Goal: Find specific page/section: Find specific page/section

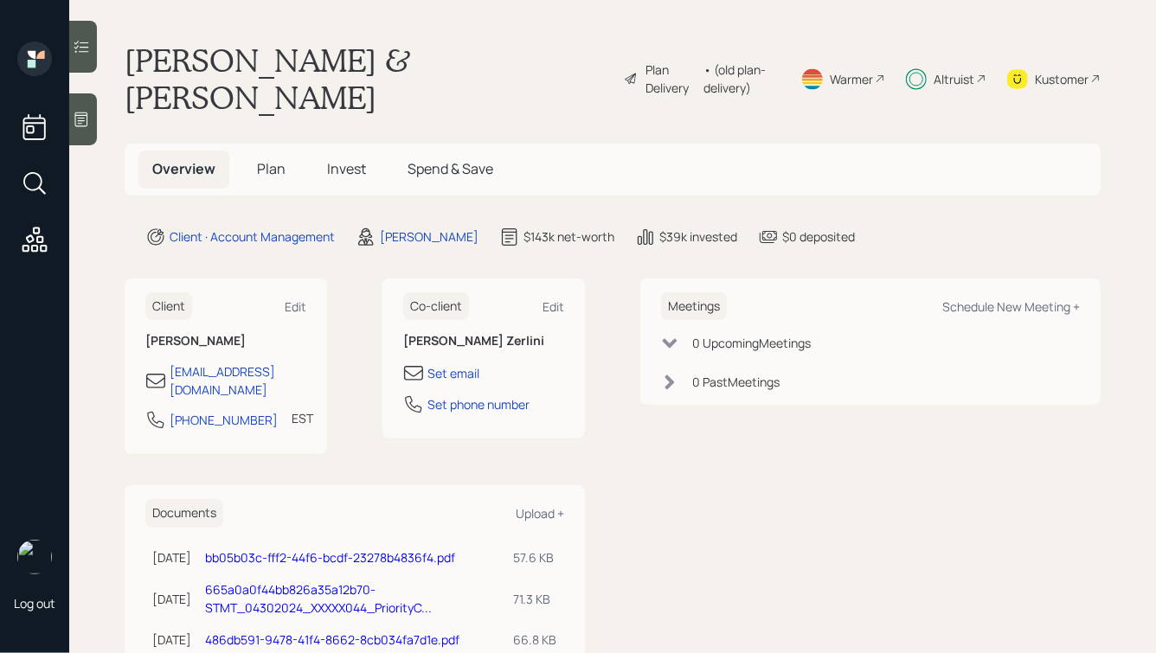
click at [336, 164] on span "Invest" at bounding box center [346, 168] width 39 height 19
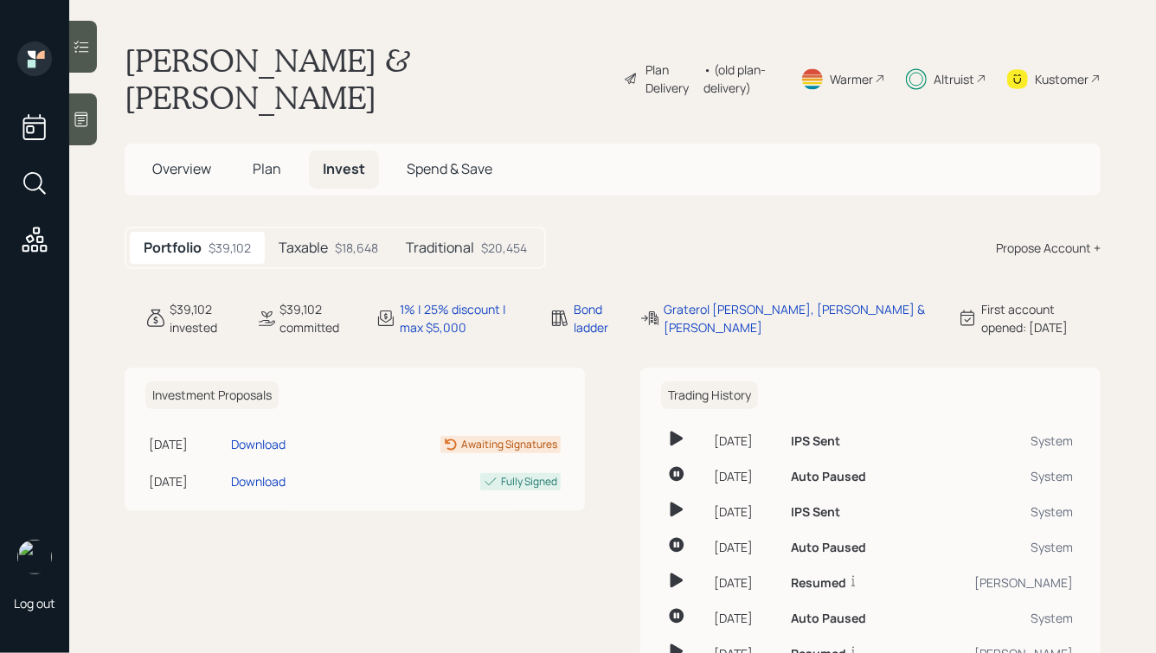
click at [272, 170] on span "Plan" at bounding box center [267, 168] width 29 height 19
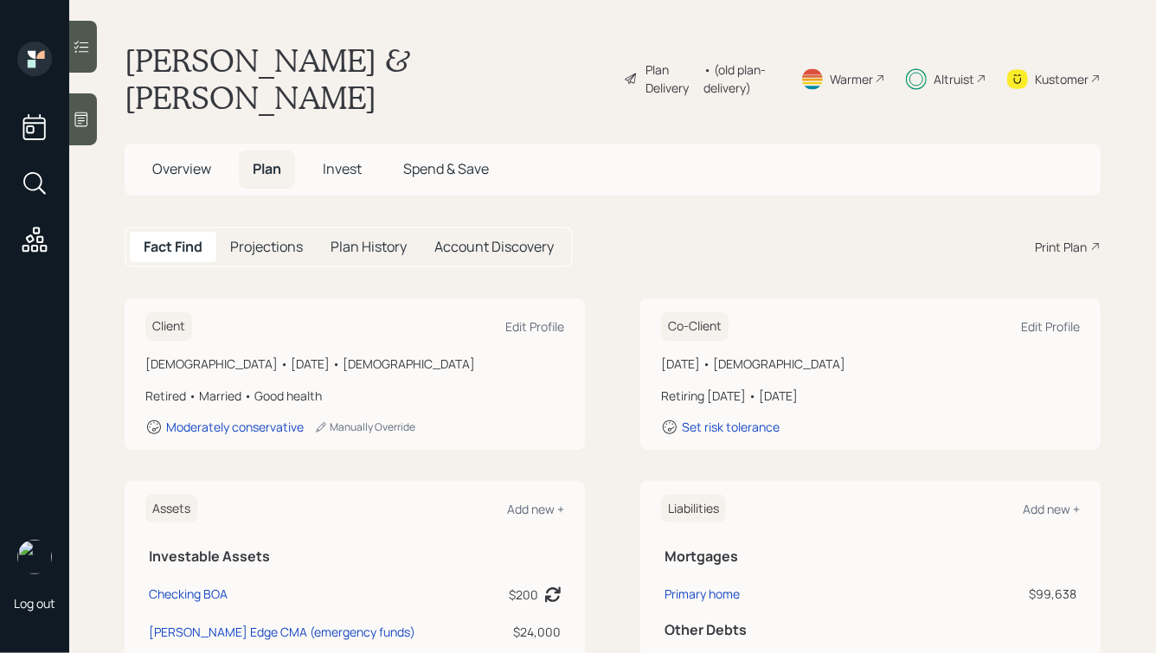
click at [331, 168] on span "Invest" at bounding box center [342, 168] width 39 height 19
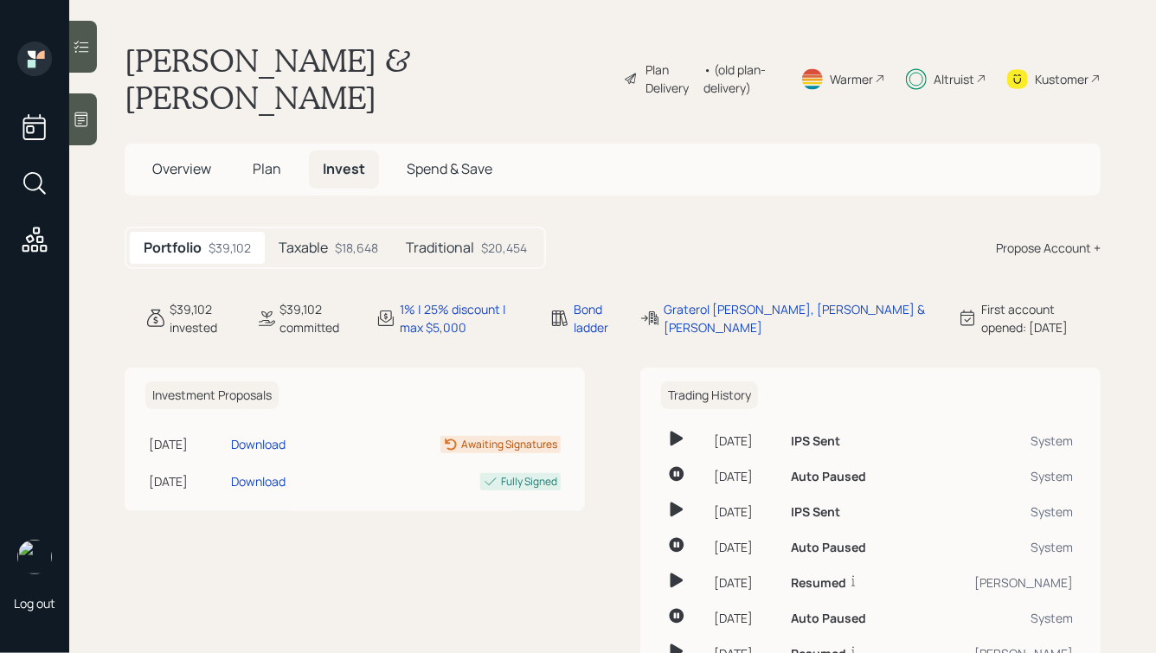
click at [324, 246] on h5 "Taxable" at bounding box center [303, 248] width 49 height 16
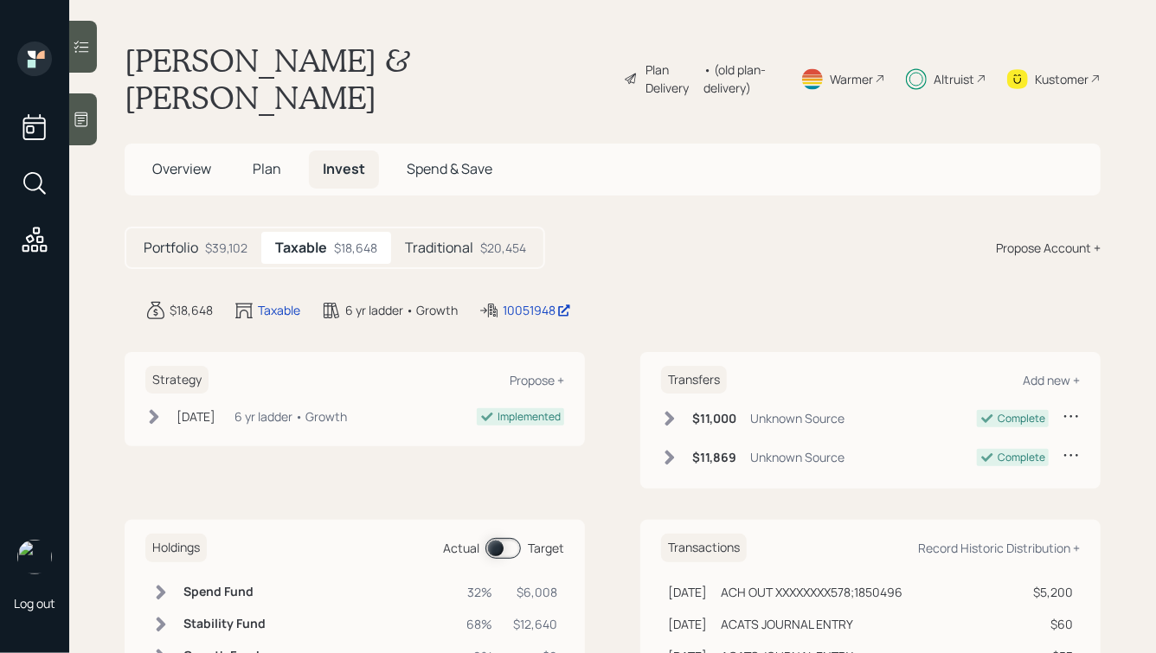
click at [249, 176] on h5 "Plan" at bounding box center [267, 169] width 56 height 37
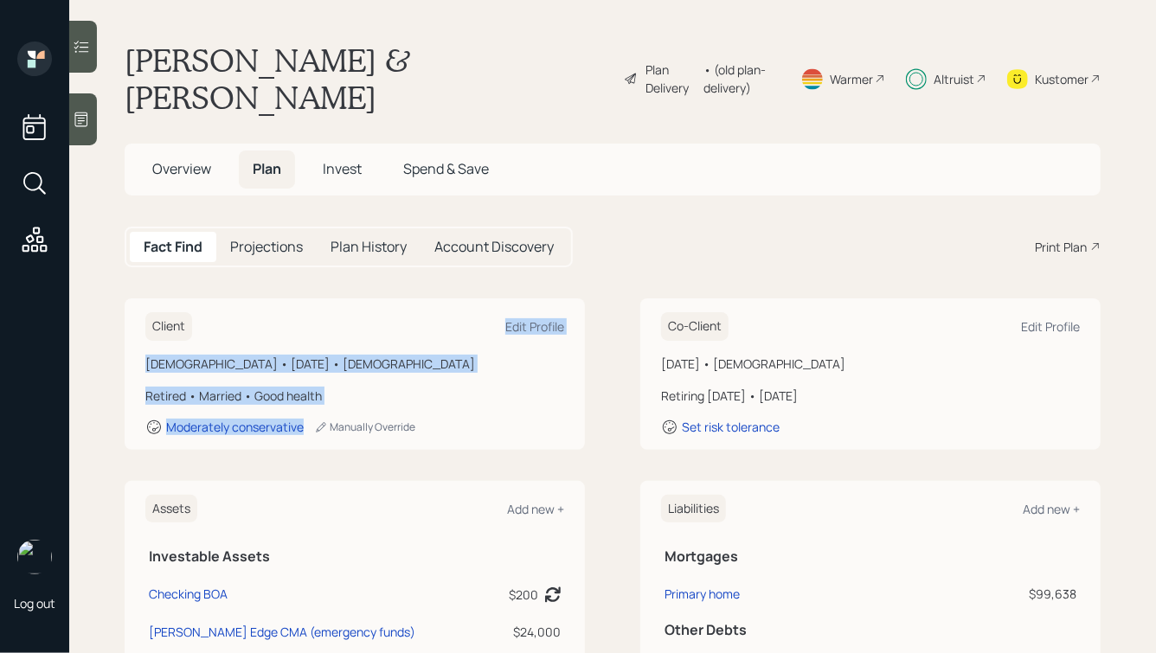
drag, startPoint x: 483, startPoint y: 427, endPoint x: 320, endPoint y: 320, distance: 194.4
click at [323, 320] on div "Client Edit Profile [DEMOGRAPHIC_DATA] • [DATE] • [DEMOGRAPHIC_DATA] Retired • …" at bounding box center [355, 374] width 460 height 151
click at [320, 320] on div "Client Edit Profile" at bounding box center [354, 326] width 419 height 29
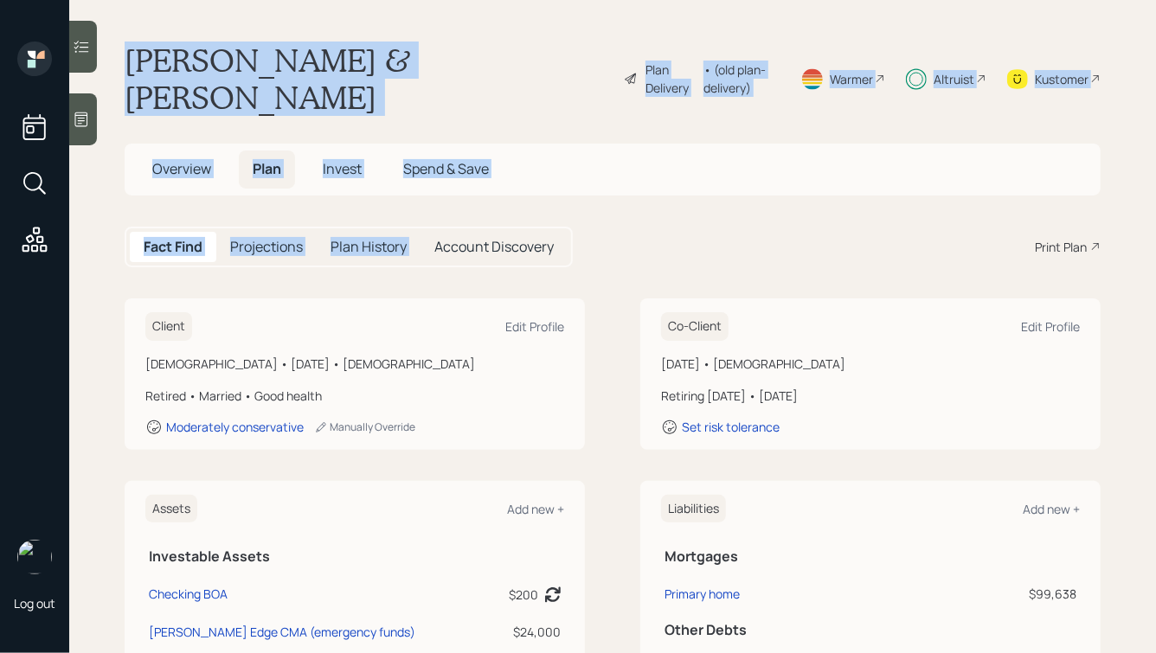
drag, startPoint x: 592, startPoint y: 238, endPoint x: 202, endPoint y: 9, distance: 451.9
click at [202, 9] on main "[PERSON_NAME] & [PERSON_NAME] Zerlini Plan Delivery • (old plan-delivery) Warme…" at bounding box center [612, 326] width 1087 height 653
click at [266, 70] on h1 "[PERSON_NAME] & [PERSON_NAME]" at bounding box center [367, 79] width 485 height 74
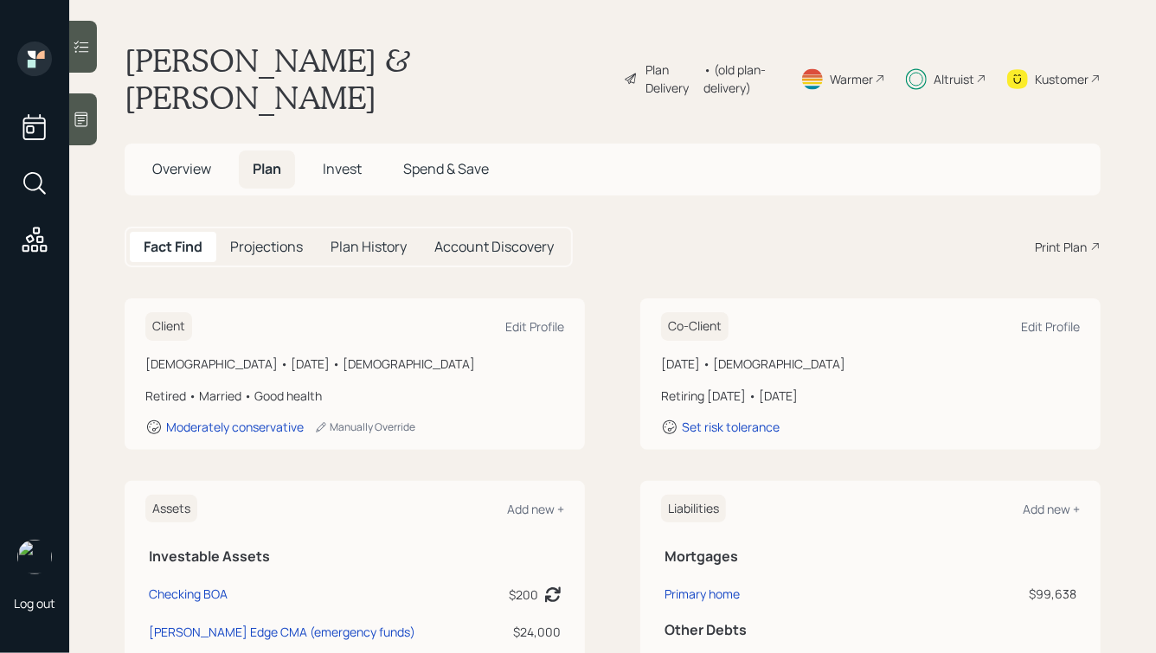
drag, startPoint x: 129, startPoint y: 58, endPoint x: 269, endPoint y: 112, distance: 150.4
click at [269, 112] on h1 "[PERSON_NAME] & [PERSON_NAME]" at bounding box center [367, 79] width 485 height 74
